Goal: Task Accomplishment & Management: Manage account settings

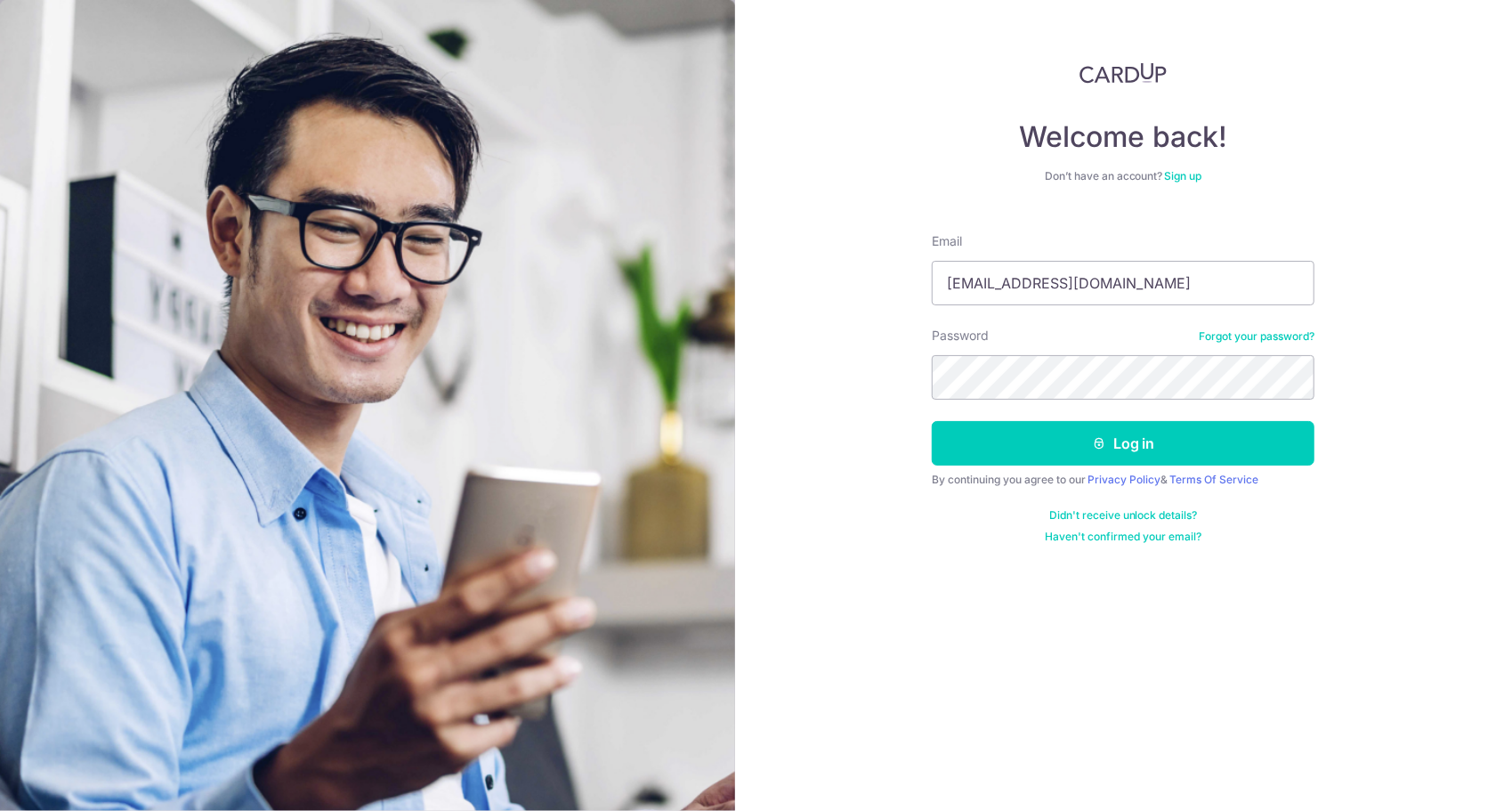
click at [932, 421] on button "Log in" at bounding box center [1123, 443] width 383 height 45
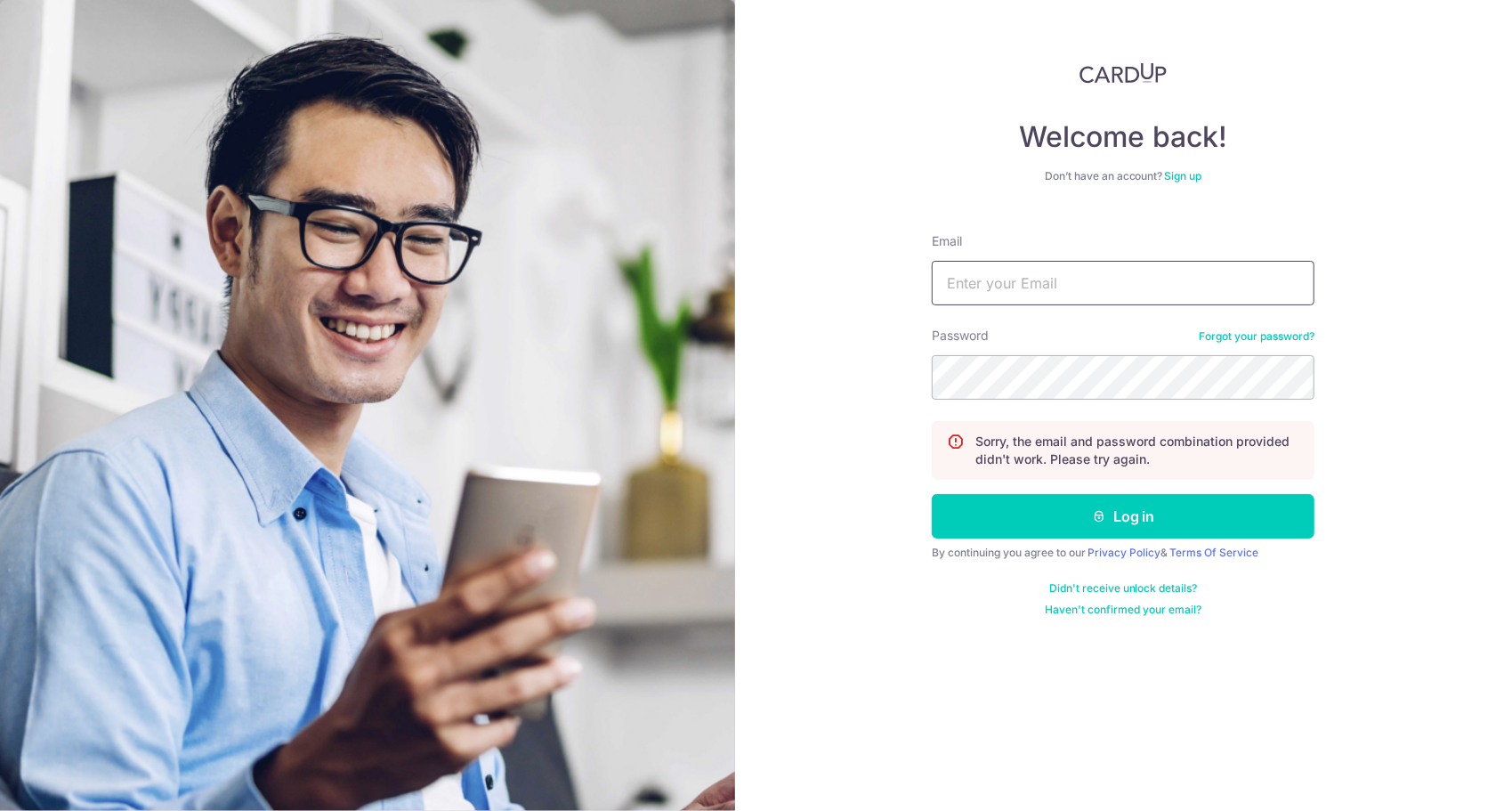
click at [1006, 295] on input "Email" at bounding box center [1123, 283] width 383 height 45
type input "[EMAIL_ADDRESS][DOMAIN_NAME]"
click at [932, 495] on button "Log in" at bounding box center [1123, 516] width 383 height 45
click at [1066, 497] on button "Log in" at bounding box center [1123, 516] width 383 height 45
click at [954, 294] on input "Email" at bounding box center [1123, 283] width 383 height 45
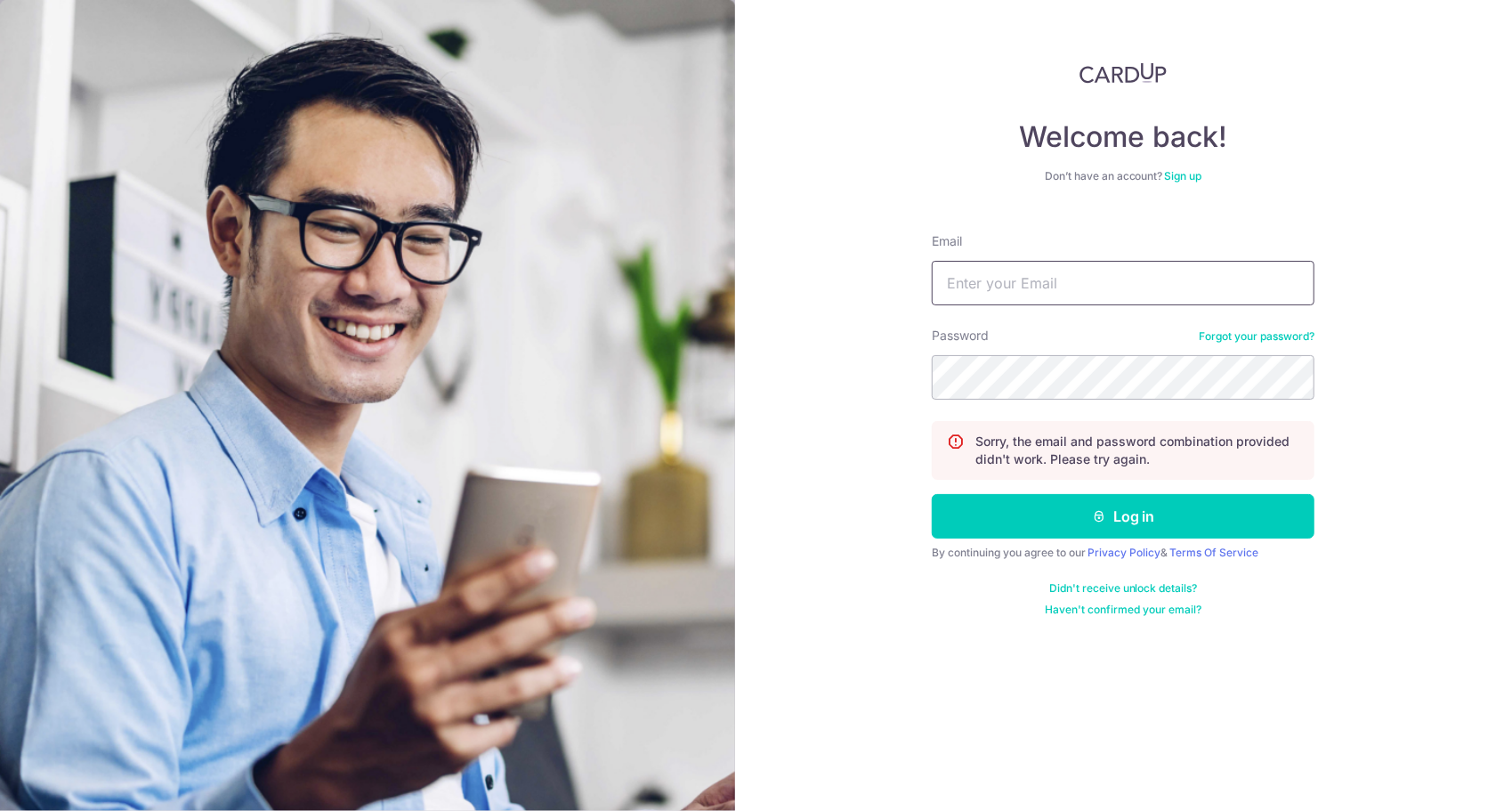
type input "[EMAIL_ADDRESS][DOMAIN_NAME]"
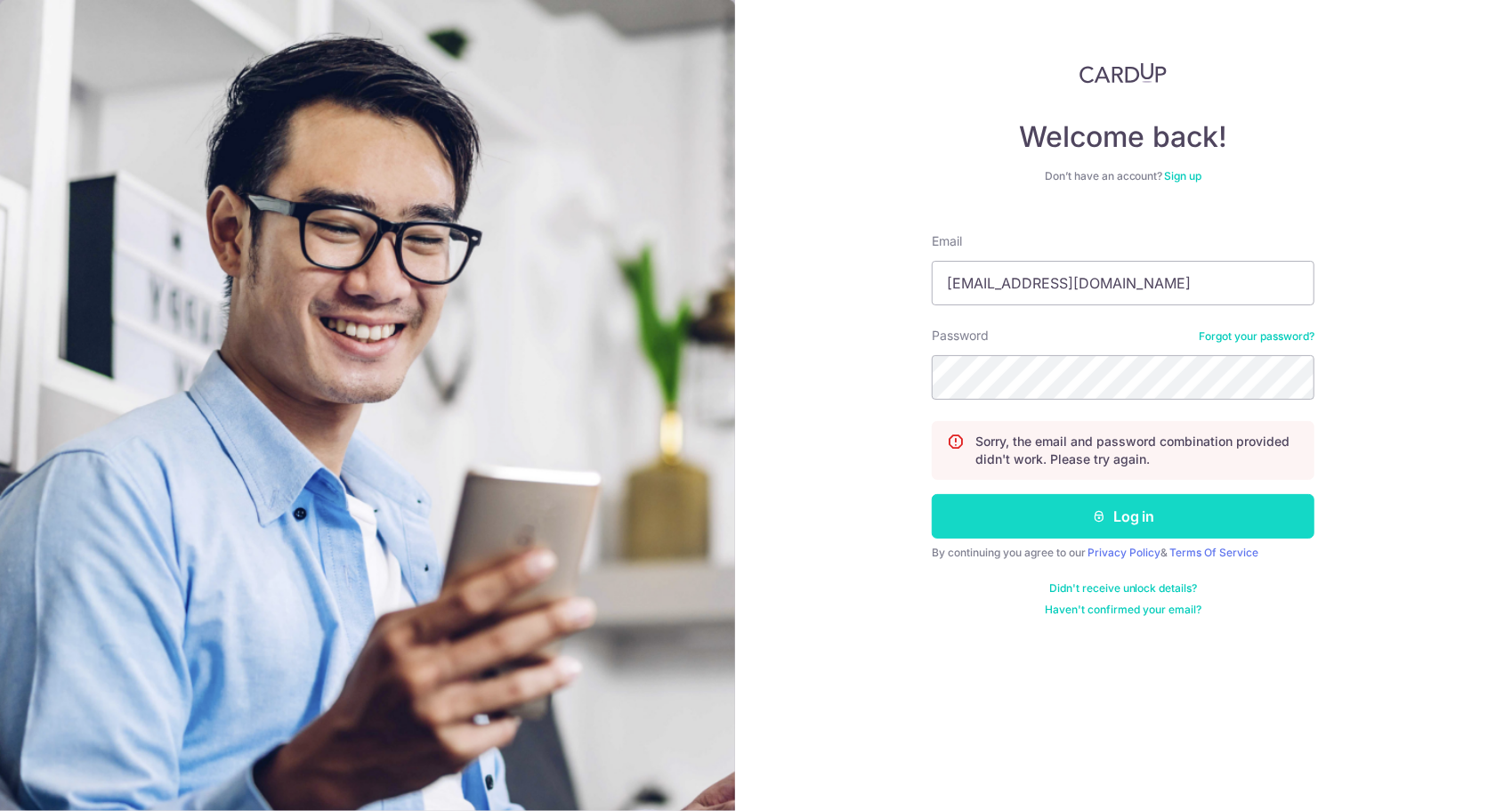
click at [1062, 509] on button "Log in" at bounding box center [1123, 516] width 383 height 45
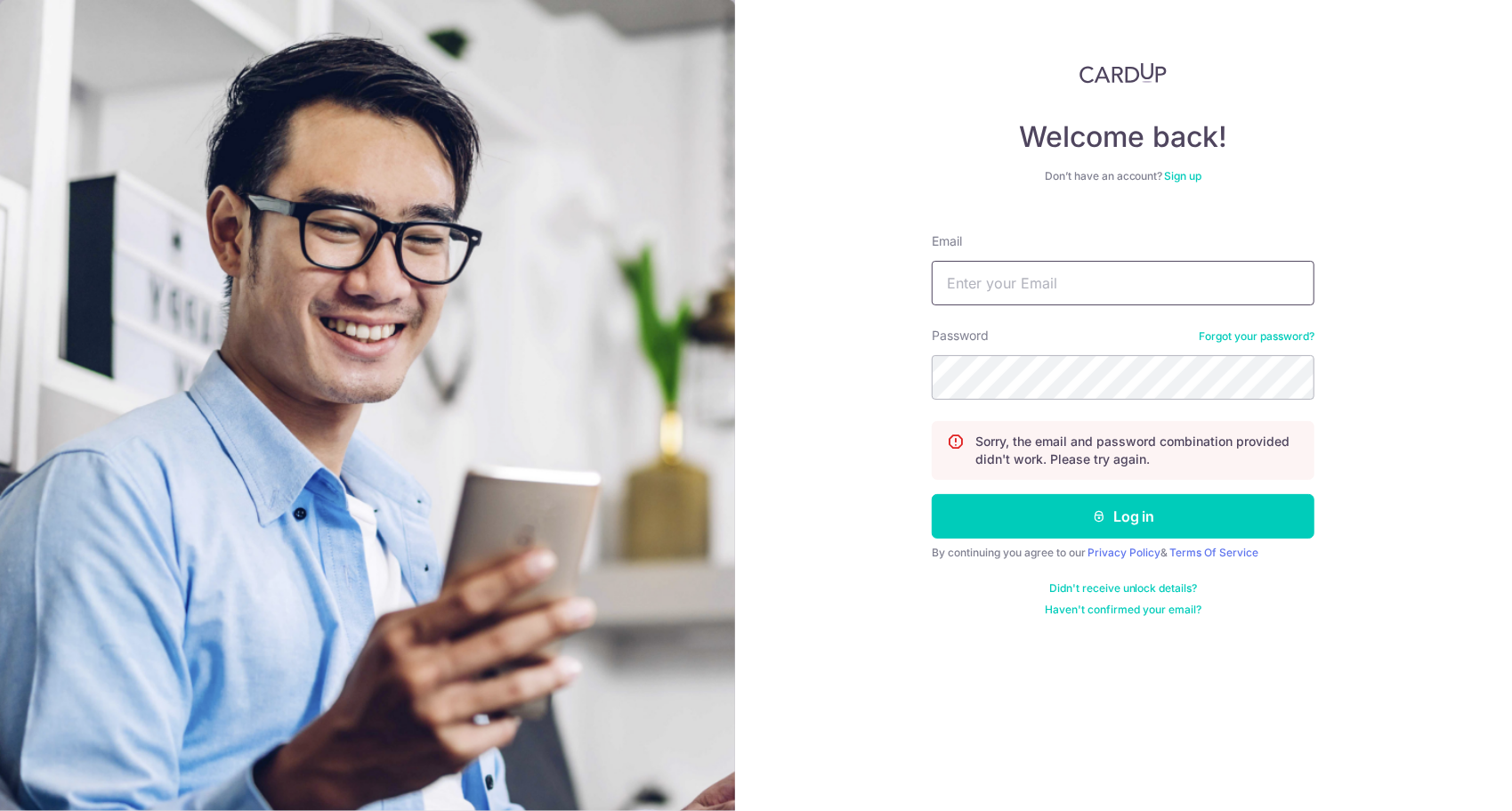
click at [1027, 301] on input "Email" at bounding box center [1123, 283] width 383 height 45
type input "limhonghwee89@gmail.com"
click at [932, 495] on button "Log in" at bounding box center [1123, 516] width 383 height 45
